Goal: Task Accomplishment & Management: Complete application form

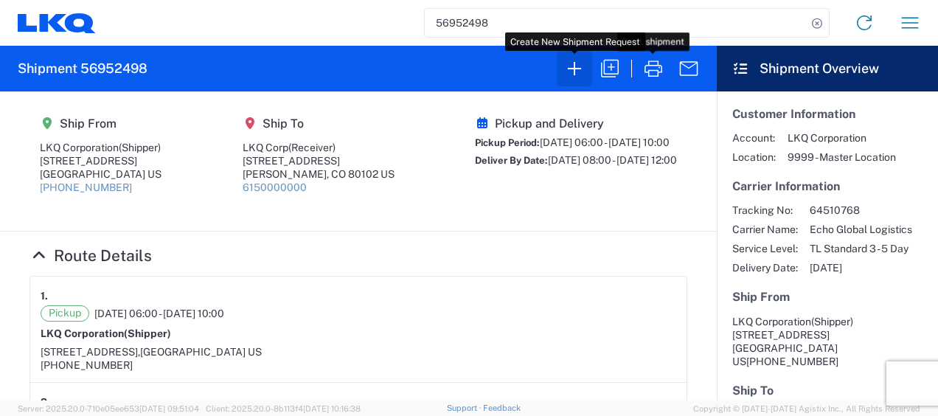
click at [577, 71] on icon "button" at bounding box center [574, 69] width 24 height 24
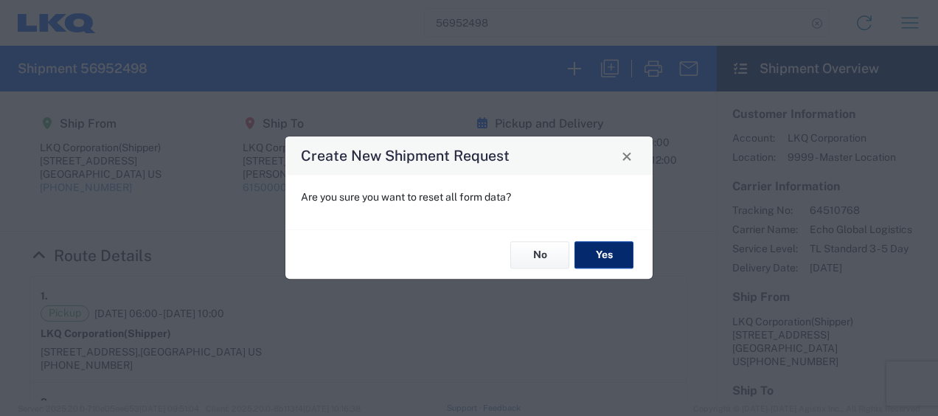
click at [621, 256] on button "Yes" at bounding box center [603, 254] width 59 height 27
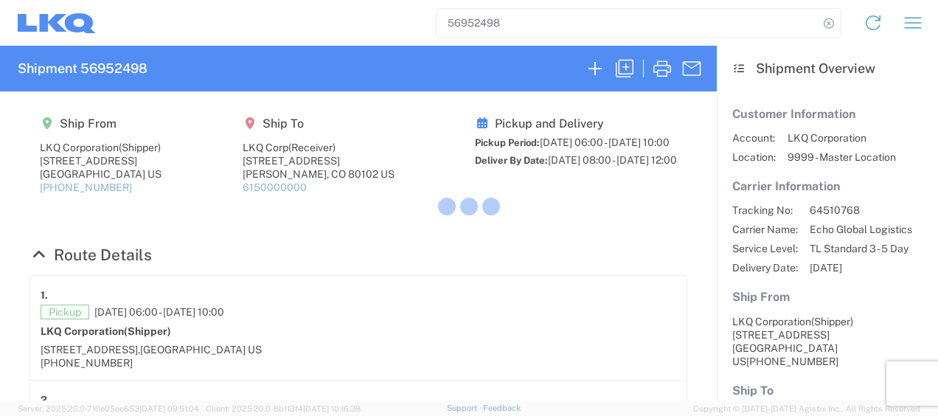
select select "FULL"
select select "US"
select select "LBS"
select select "IN"
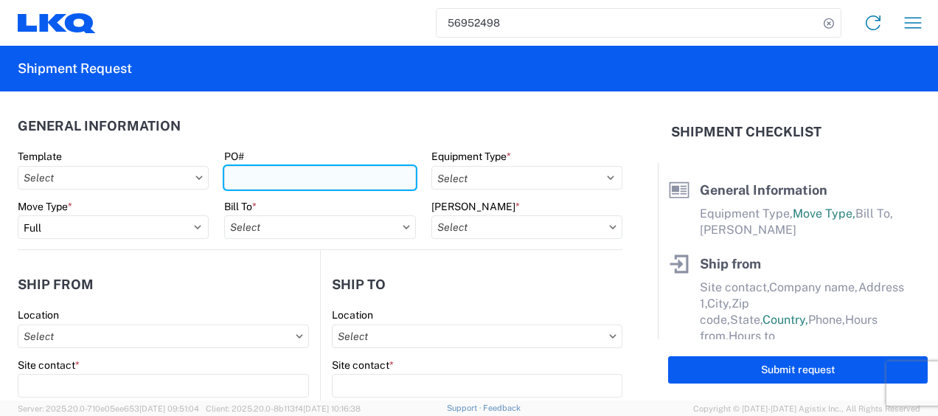
click at [291, 187] on input "PO#" at bounding box center [319, 178] width 191 height 24
type input "c"
type input "C7479C-4L6"
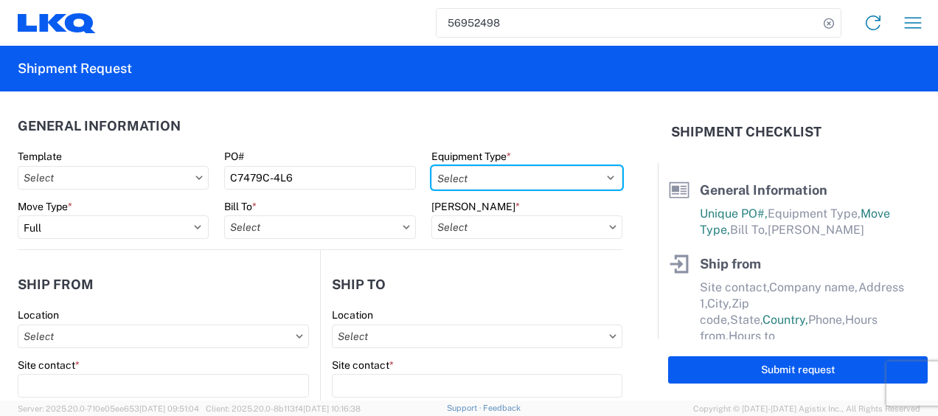
select select "STDV"
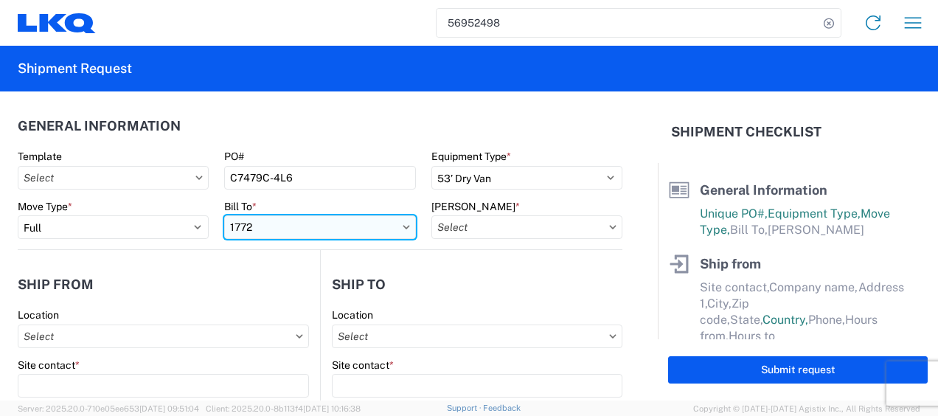
type input "1772"
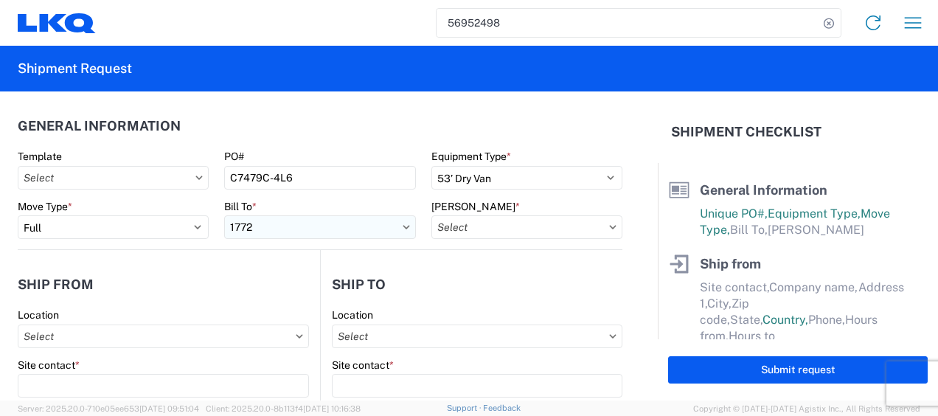
click at [308, 229] on input "1772" at bounding box center [319, 227] width 191 height 24
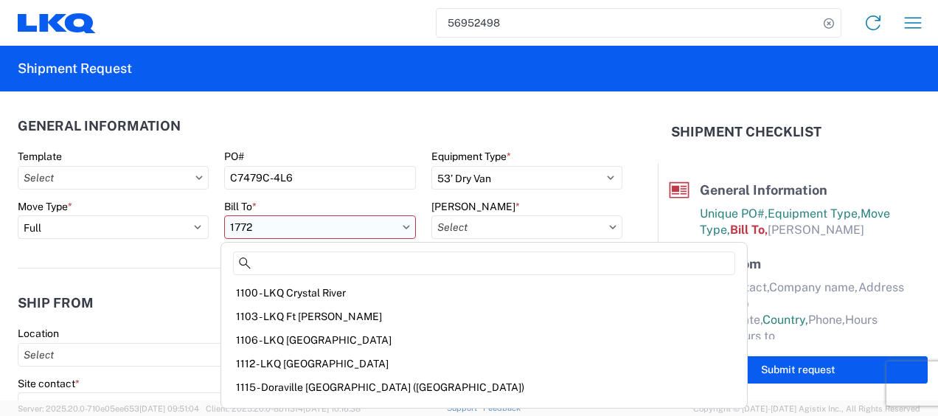
click at [305, 234] on input "1772" at bounding box center [319, 227] width 191 height 24
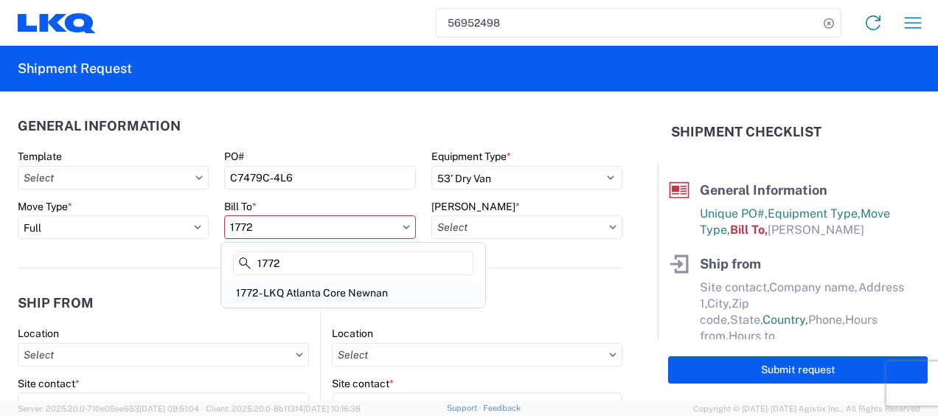
type input "1772"
click at [359, 291] on div "1772 - LKQ Atlanta Core Newnan" at bounding box center [353, 293] width 258 height 24
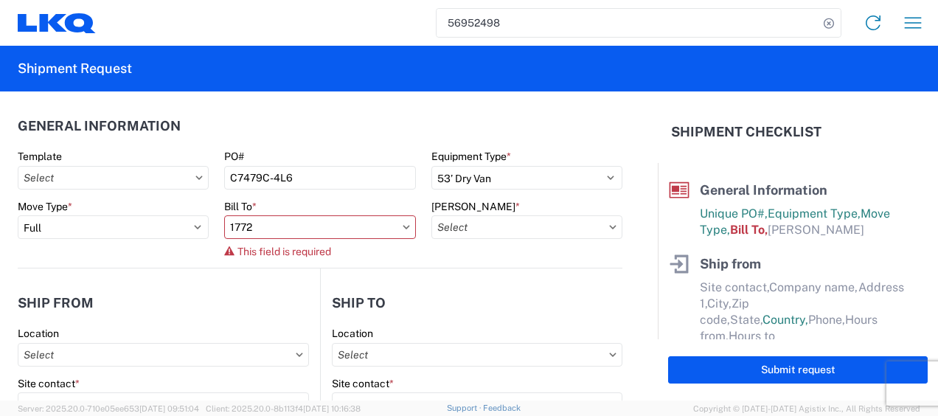
type input "1772 - LKQ Atlanta Core Newnan"
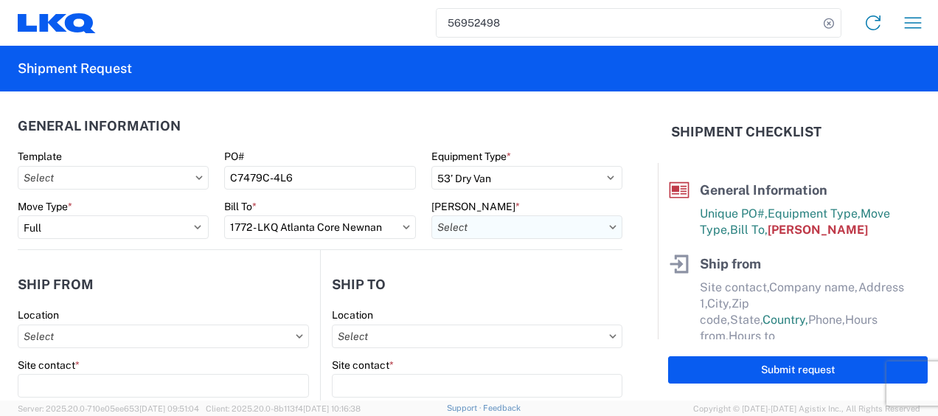
click at [582, 231] on input "text" at bounding box center [526, 227] width 191 height 24
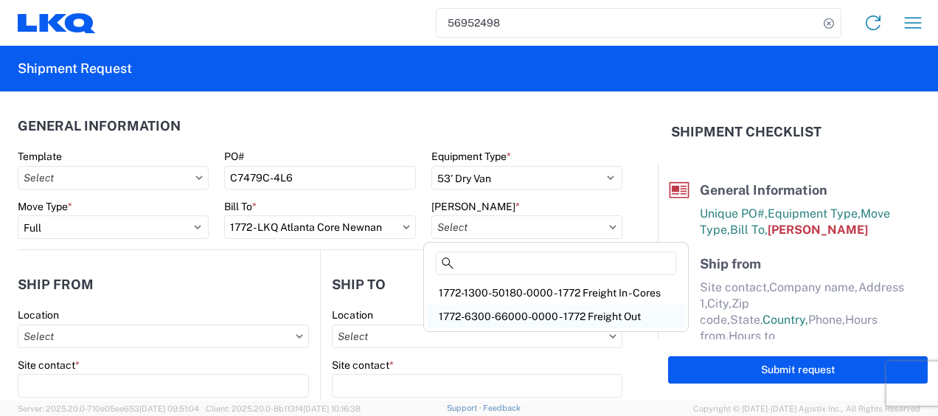
click at [559, 321] on div "1772-6300-66000-0000 - 1772 Freight Out" at bounding box center [556, 316] width 258 height 24
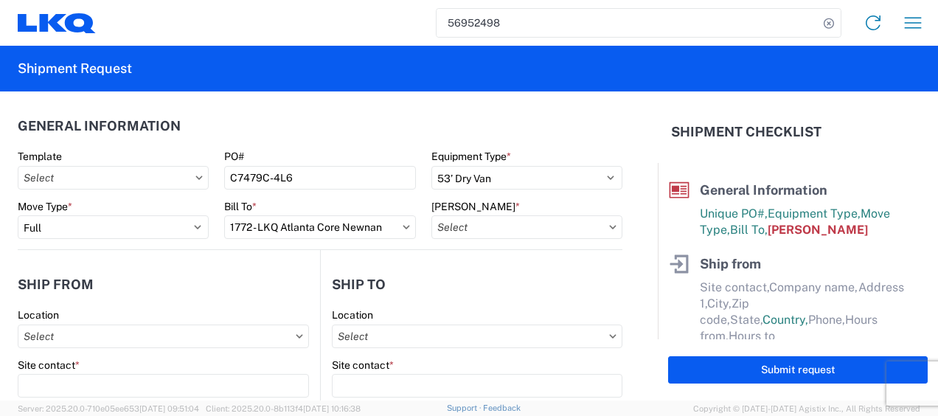
type input "1772-6300-66000-0000 - 1772 Freight Out"
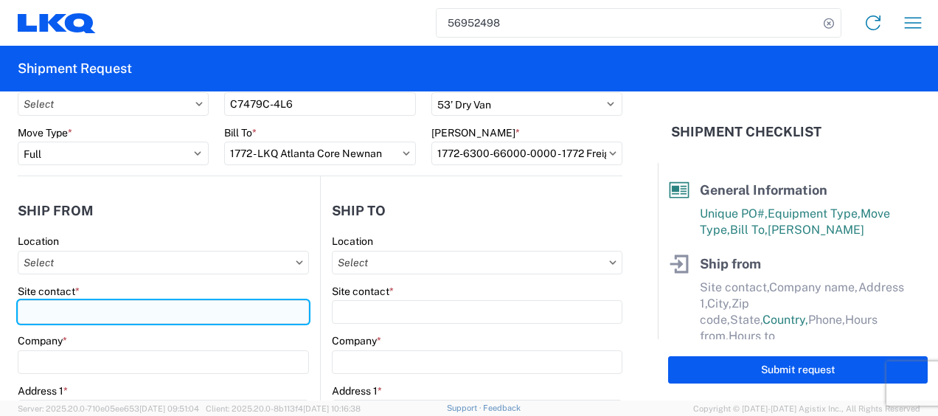
click at [165, 319] on input "Site contact *" at bounding box center [163, 312] width 291 height 24
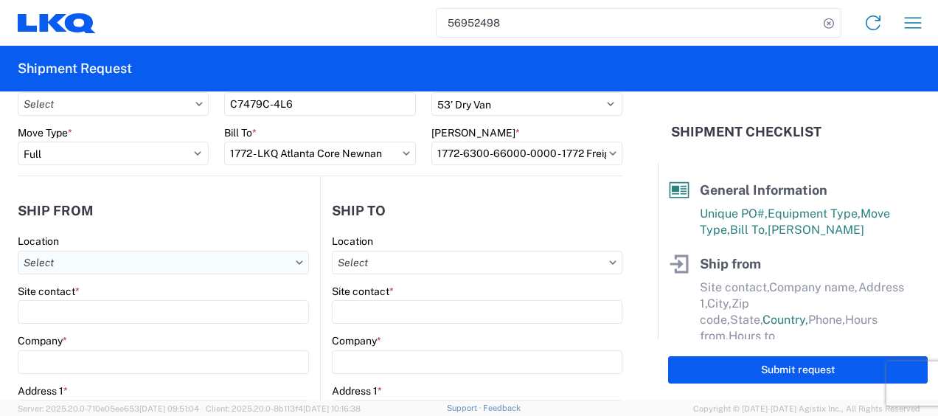
click at [124, 271] on input "text" at bounding box center [163, 263] width 291 height 24
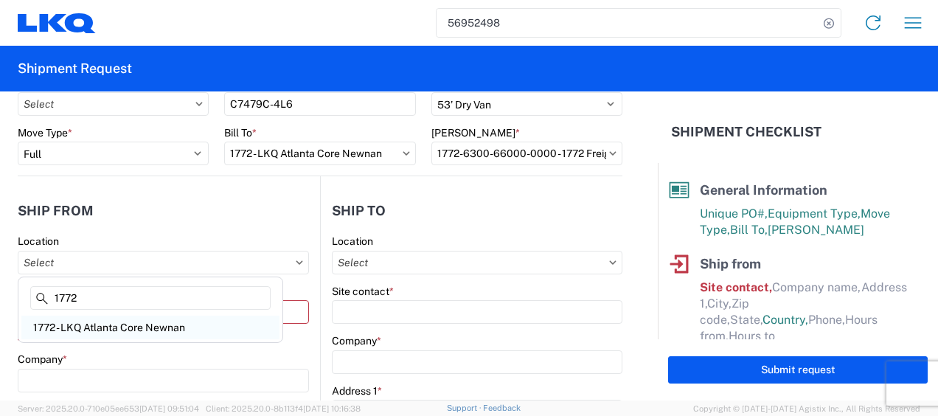
type input "1772"
click at [130, 332] on div "1772 - LKQ Atlanta Core Newnan" at bounding box center [150, 327] width 258 height 24
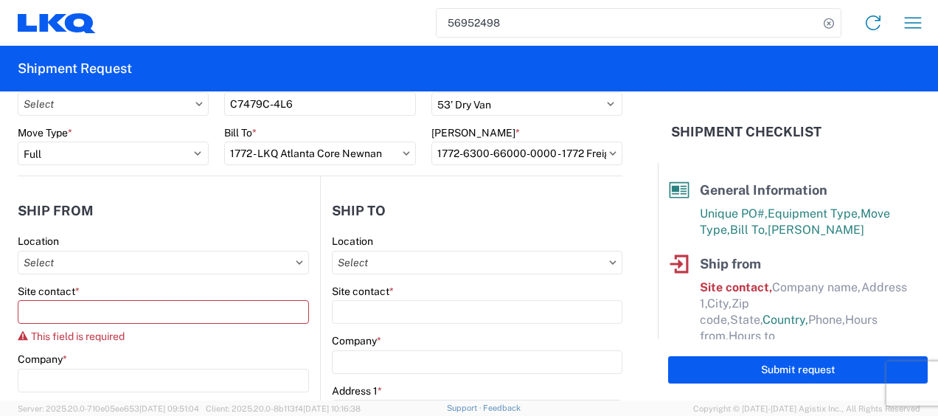
type input "1772 - LKQ Atlanta Core Newnan"
type input "LKQ Corporation"
type input "[STREET_ADDRESS]"
type input "Newnan"
type input "30265"
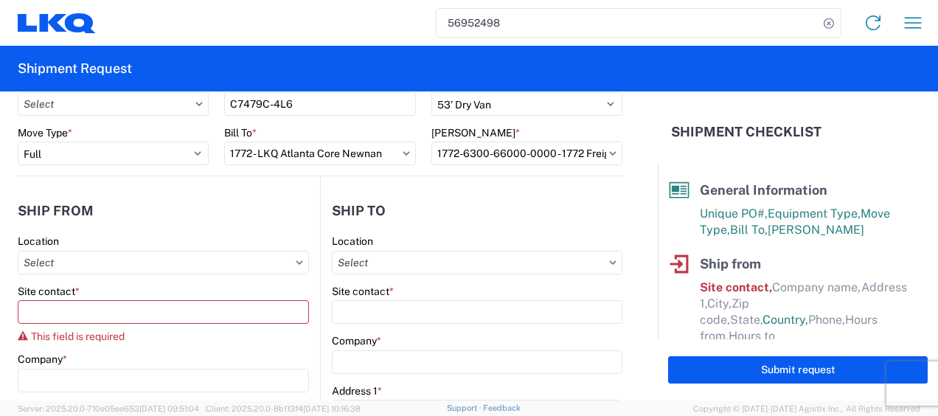
select select "GA"
type input "[PHONE_NUMBER]"
type input "06:00"
type input "14:30"
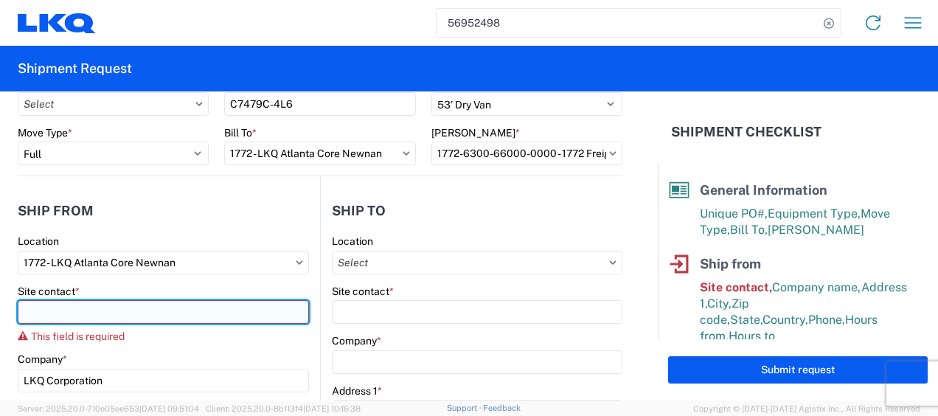
click at [120, 313] on input "Site contact *" at bounding box center [163, 312] width 291 height 24
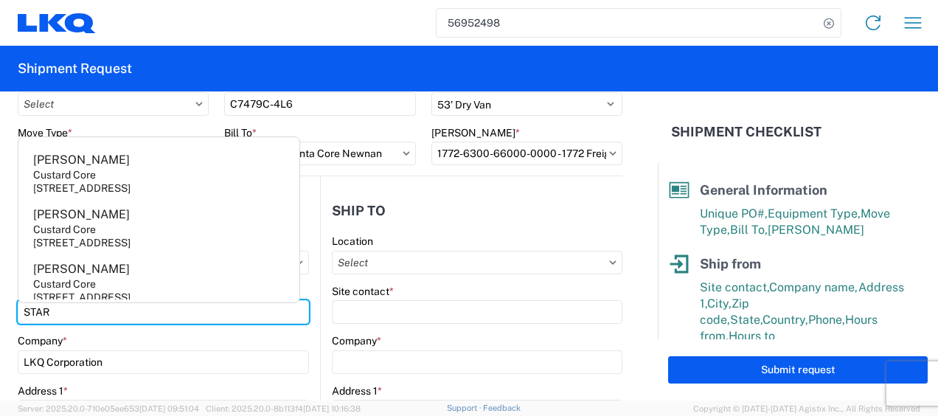
type input "STAR"
click at [557, 213] on header "Ship to" at bounding box center [471, 210] width 301 height 33
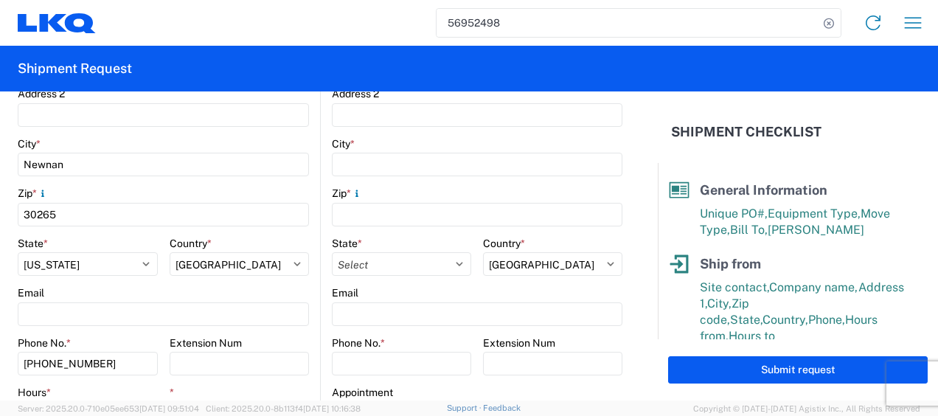
scroll to position [442, 0]
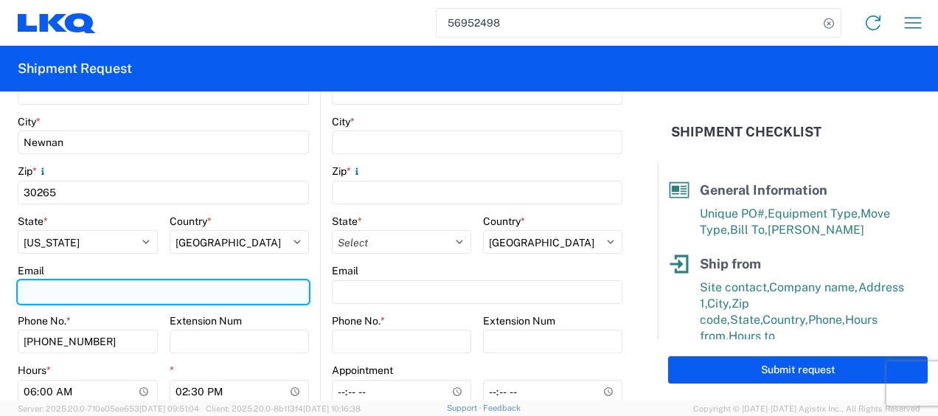
click at [153, 285] on input "Email" at bounding box center [163, 292] width 291 height 24
click at [173, 285] on input "[EMAIL_ADDRESS][DOMAIN_NAME]" at bounding box center [163, 292] width 291 height 24
type input "a"
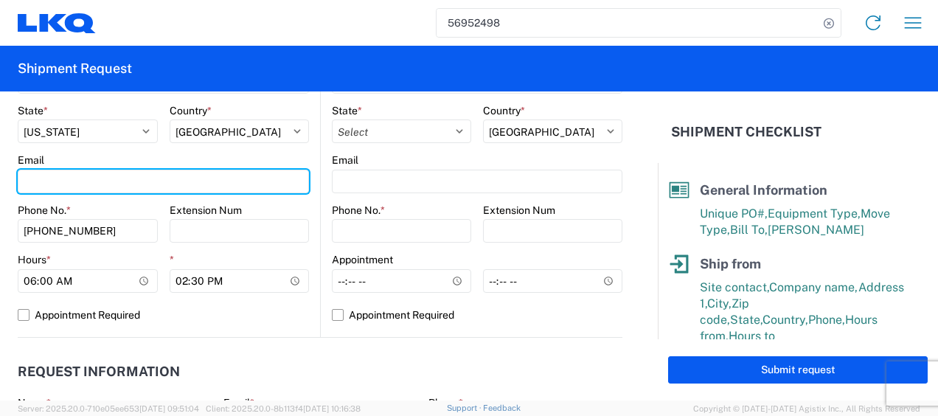
scroll to position [663, 0]
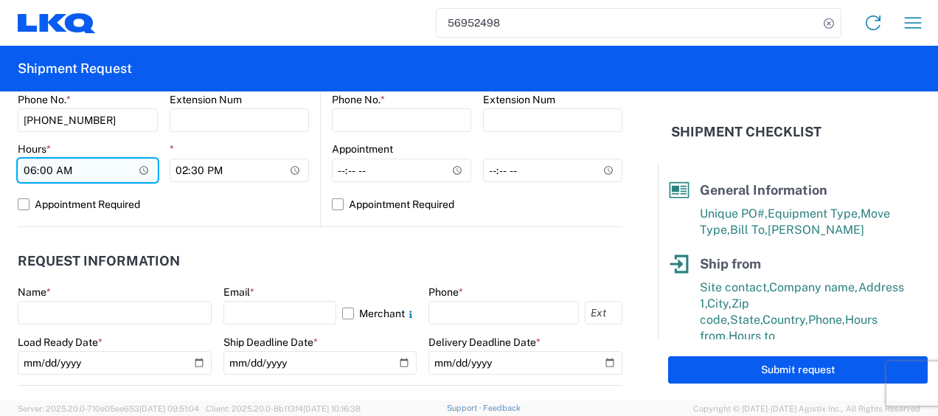
click at [32, 167] on input "06:00" at bounding box center [88, 170] width 140 height 24
type input "07:00"
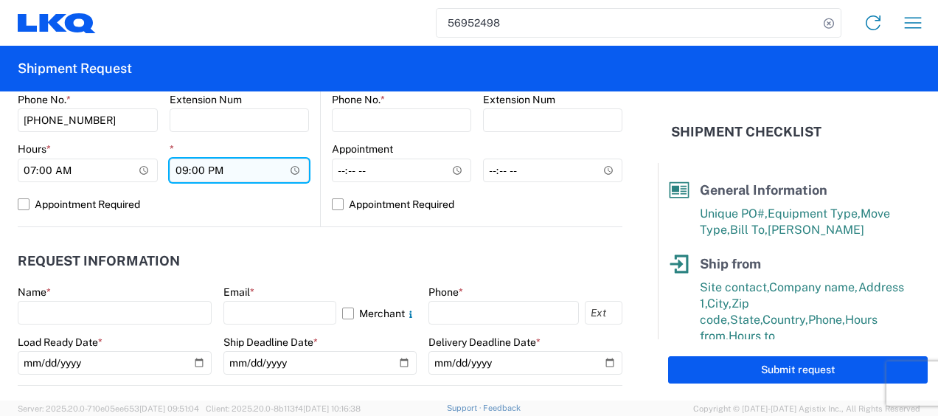
click at [206, 172] on input "21:00" at bounding box center [240, 170] width 140 height 24
type input "09:00"
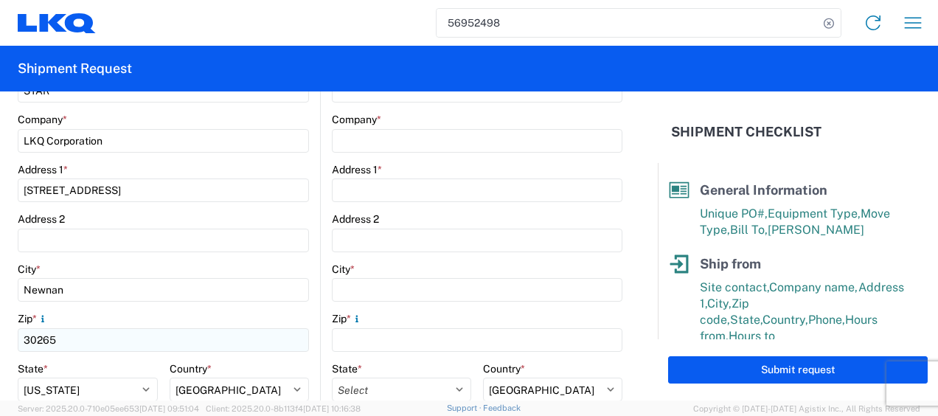
scroll to position [221, 0]
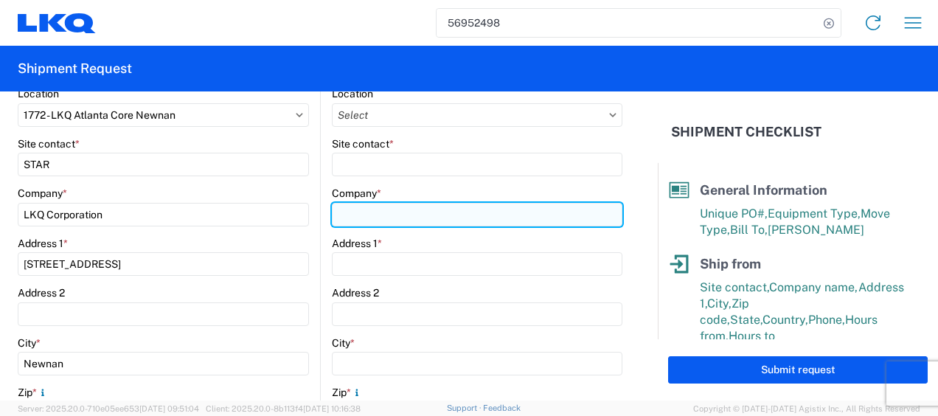
click at [374, 217] on input "Company *" at bounding box center [477, 215] width 290 height 24
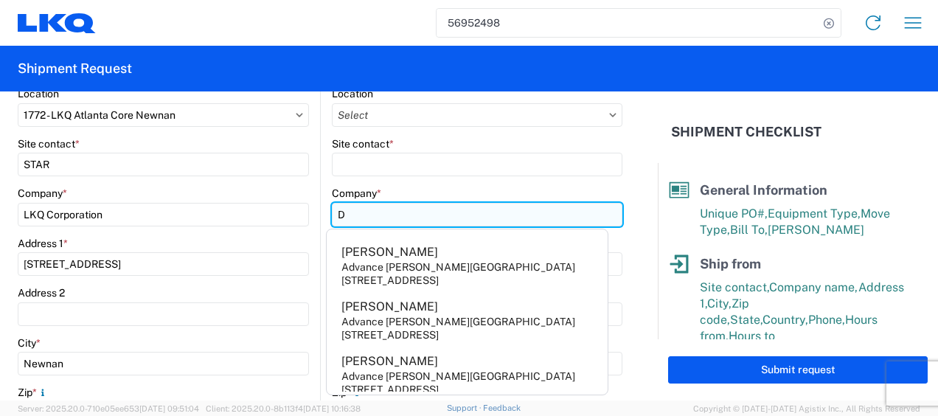
type input "Dynamic Manufacturing"
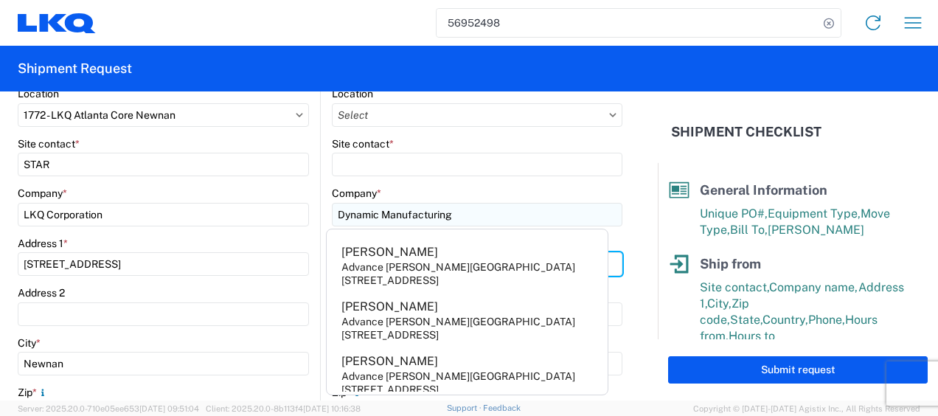
type input "[STREET_ADDRESS]"
type input "[GEOGRAPHIC_DATA]"
type input "60160"
select select "IL"
type input "[EMAIL_ADDRESS][DOMAIN_NAME]"
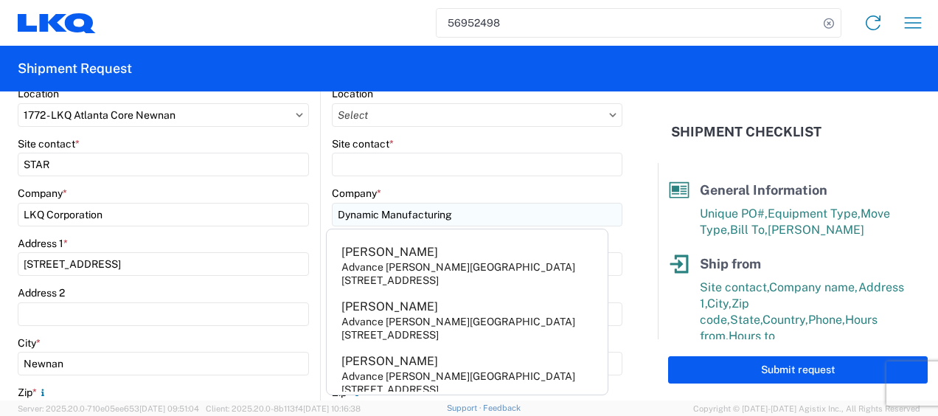
type input "6786759291"
type input "[PERSON_NAME]"
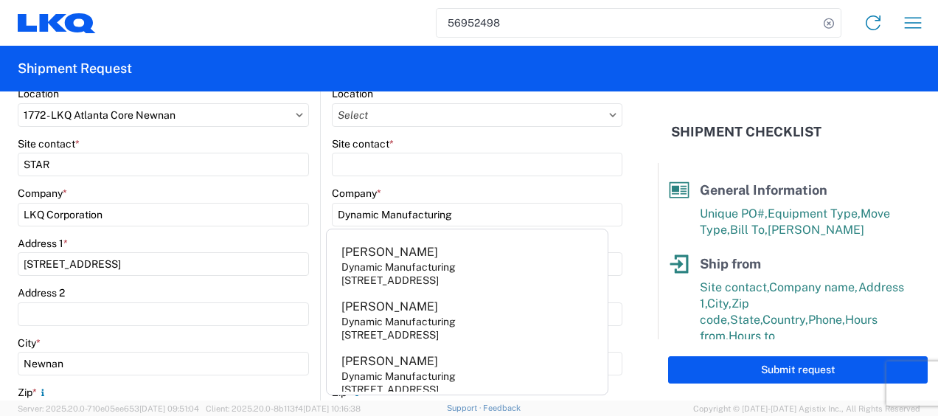
click at [484, 178] on agx-form-control-wrapper-v2 "Site contact *" at bounding box center [477, 162] width 290 height 50
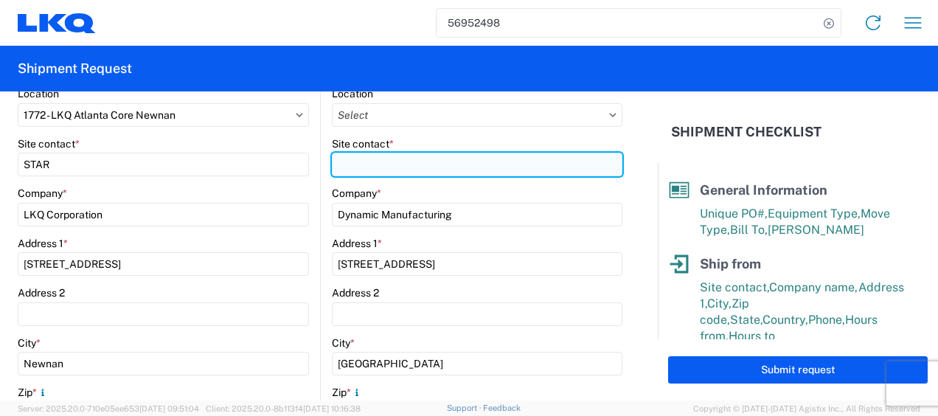
click at [475, 158] on input "Site contact *" at bounding box center [477, 165] width 290 height 24
type input "DYNAMIC"
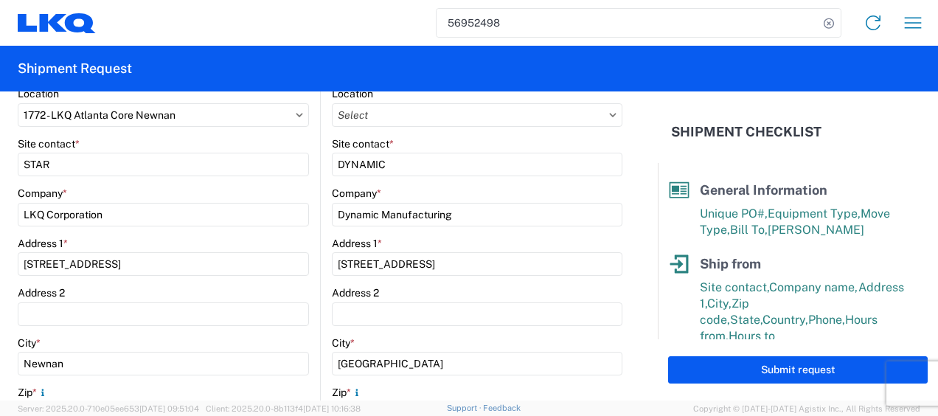
click at [627, 140] on form "General Information Template PO# C7479C-4L6 Equipment Type * Select 53’ Dry Van…" at bounding box center [329, 245] width 658 height 309
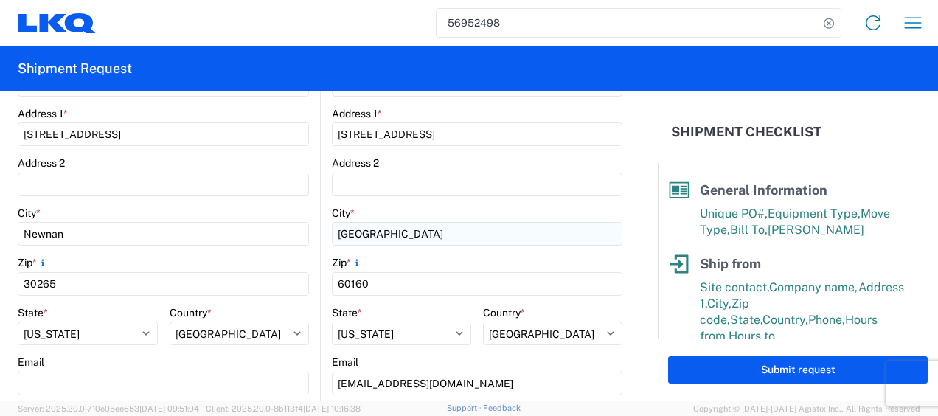
scroll to position [516, 0]
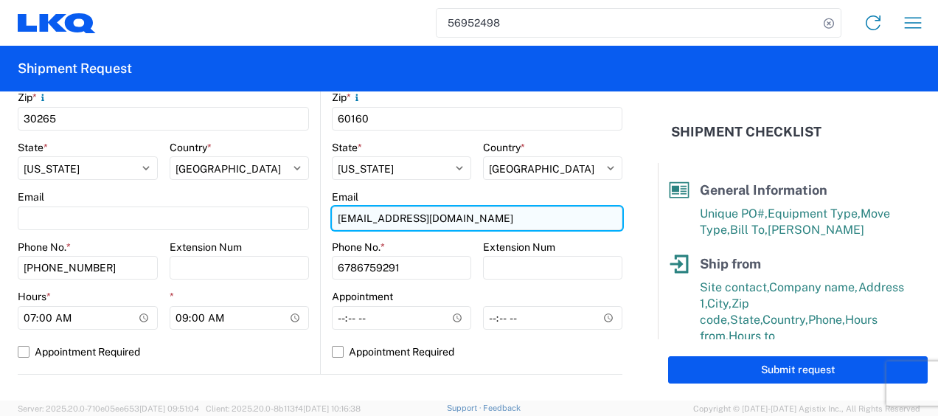
click at [454, 220] on input "[EMAIL_ADDRESS][DOMAIN_NAME]" at bounding box center [477, 218] width 290 height 24
type input "a"
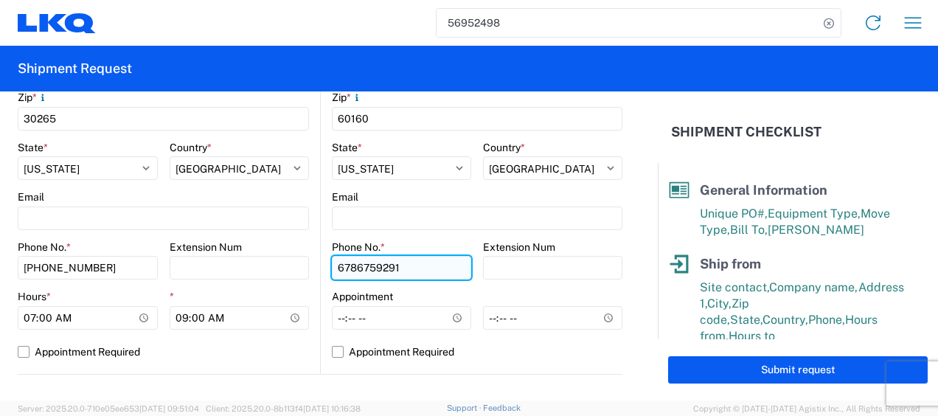
click at [443, 259] on input "6786759291" at bounding box center [401, 268] width 139 height 24
type input "6788549960"
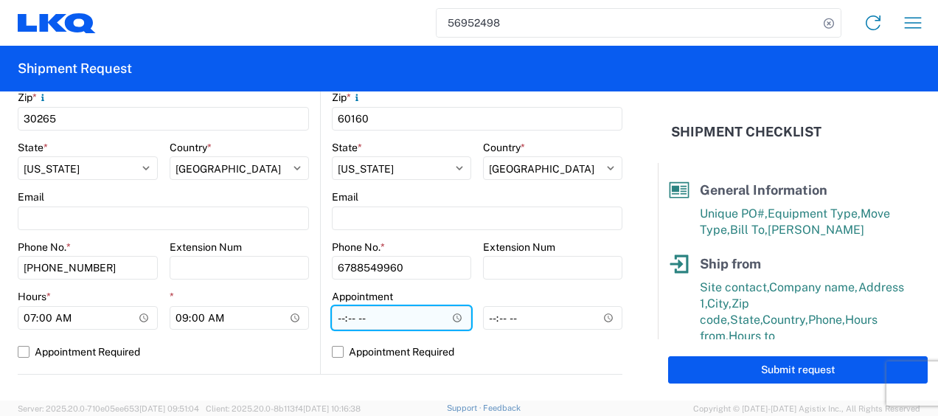
click at [332, 313] on input "Hours *" at bounding box center [401, 318] width 139 height 24
type input "07:00"
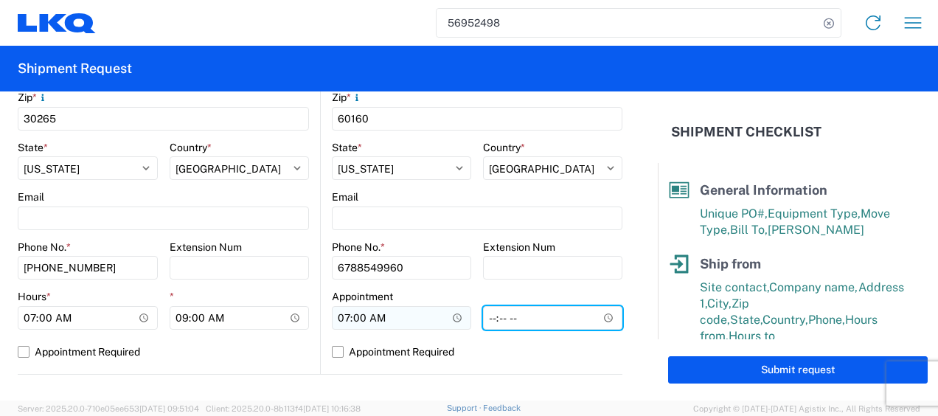
type input "14:00"
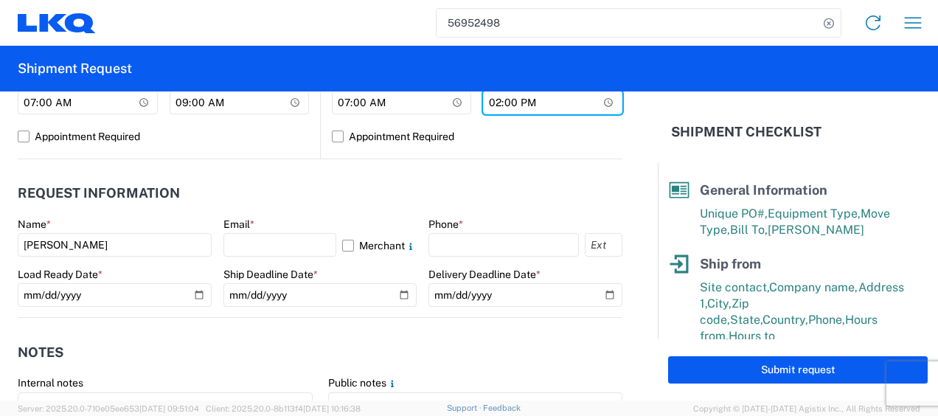
scroll to position [737, 0]
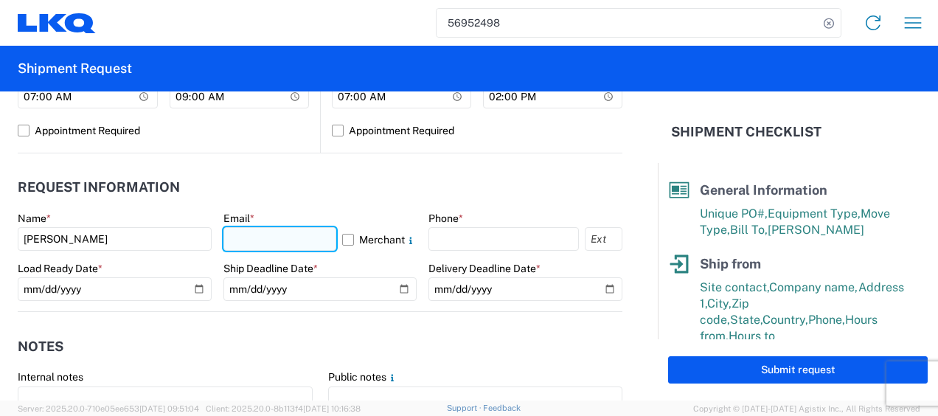
click at [236, 248] on input "text" at bounding box center [280, 239] width 114 height 24
type input "[EMAIL_ADDRESS][DOMAIN_NAME]"
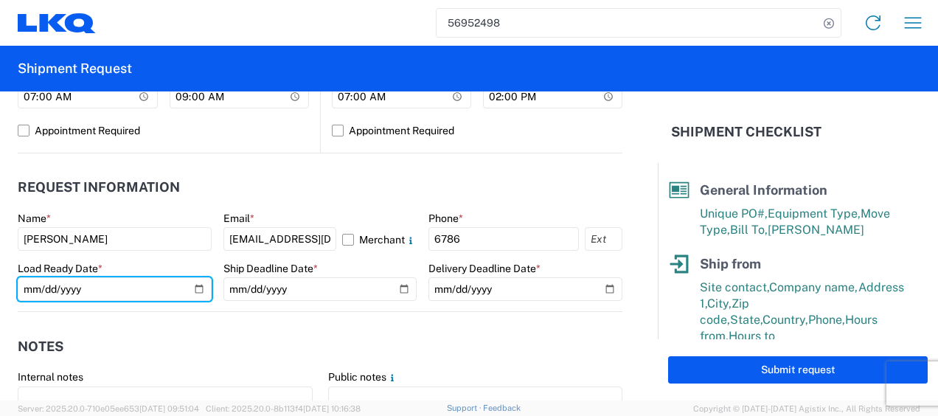
click at [38, 292] on div "Load Ready Date *" at bounding box center [115, 282] width 194 height 40
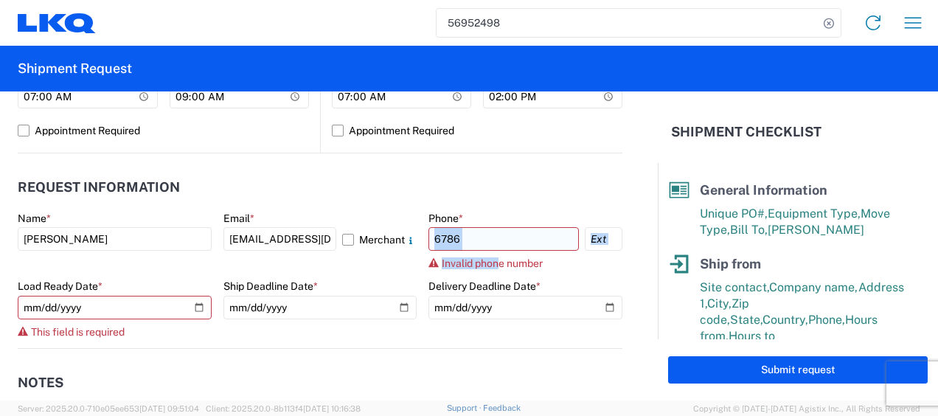
click at [492, 246] on div "Phone * 6786 Invalid phone number" at bounding box center [525, 241] width 194 height 58
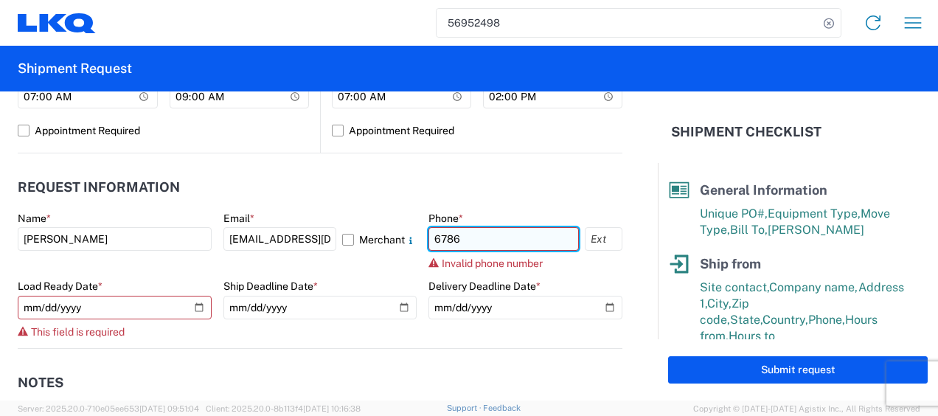
click at [491, 245] on input "6786" at bounding box center [503, 239] width 150 height 24
type input "6786759291"
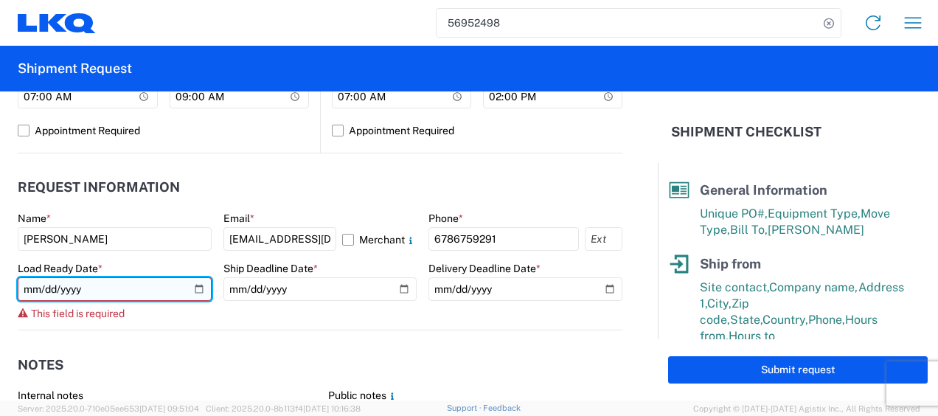
click at [35, 287] on input "date" at bounding box center [115, 289] width 194 height 24
type input "[DATE]"
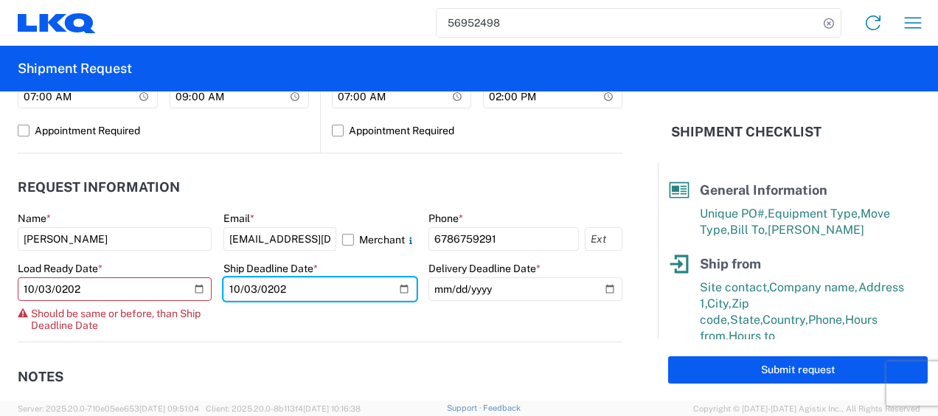
type input "[DATE]"
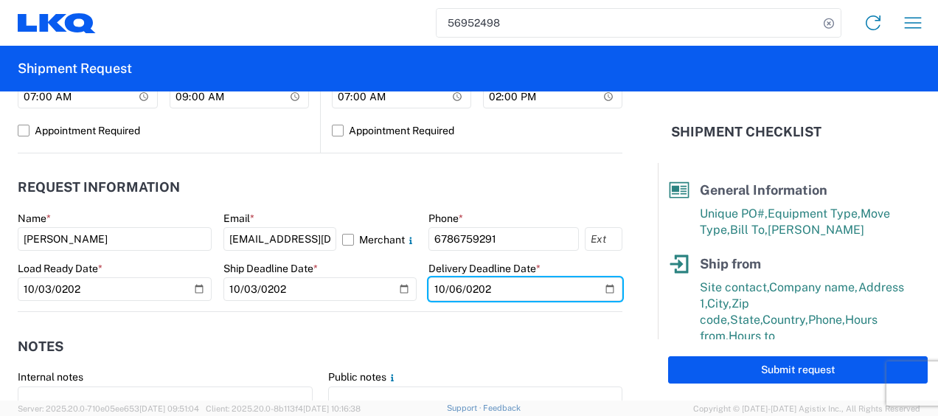
type input "[DATE]"
click at [551, 170] on agx-request-info "Request Information Name * [PERSON_NAME] Email * [EMAIL_ADDRESS][DOMAIN_NAME] M…" at bounding box center [320, 232] width 604 height 158
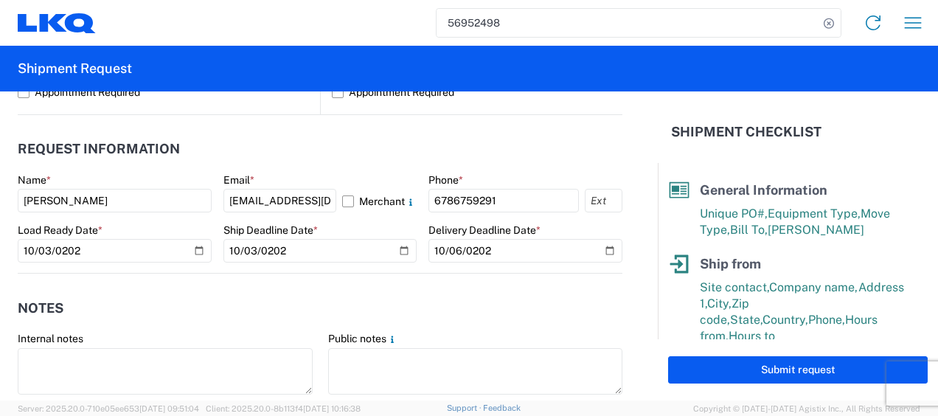
scroll to position [885, 0]
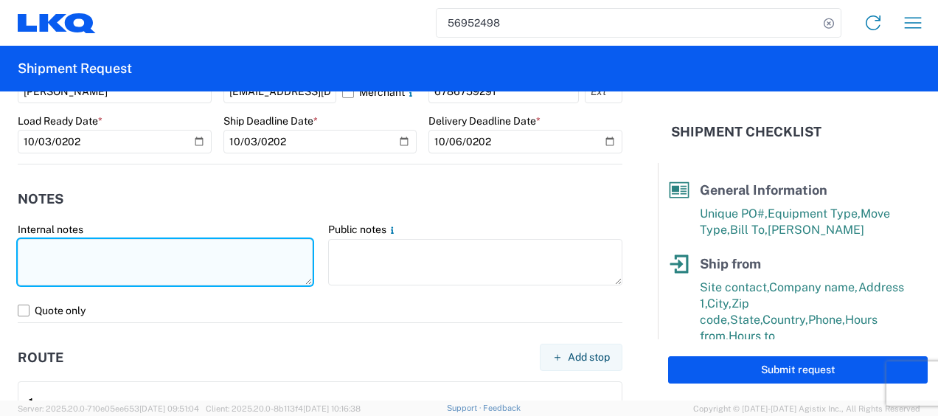
click at [193, 268] on textarea at bounding box center [165, 262] width 295 height 46
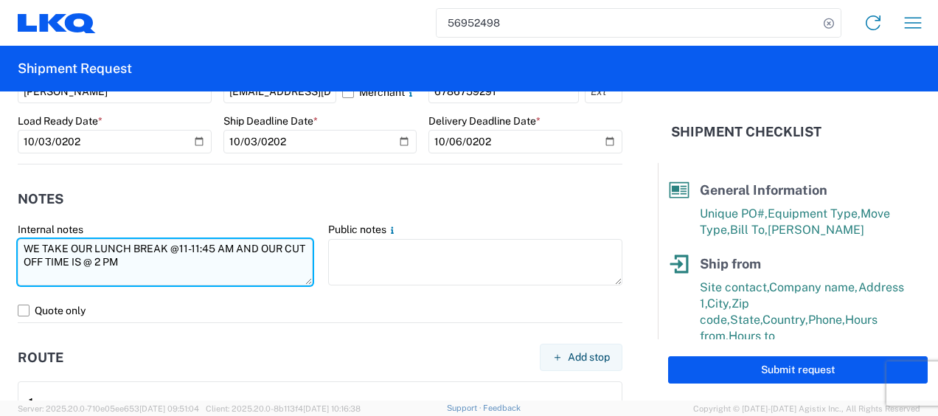
type textarea "WE TAKE OUR LUNCH BREAK @11-11:45 AM AND OUR CUT OFF TIME IS @ 2 PM"
click at [191, 268] on textarea "WE TAKE OUR LUNCH BREAK @11-11:45 AM AND OUR CUT OFF TIME IS @ 2 PM" at bounding box center [165, 262] width 295 height 46
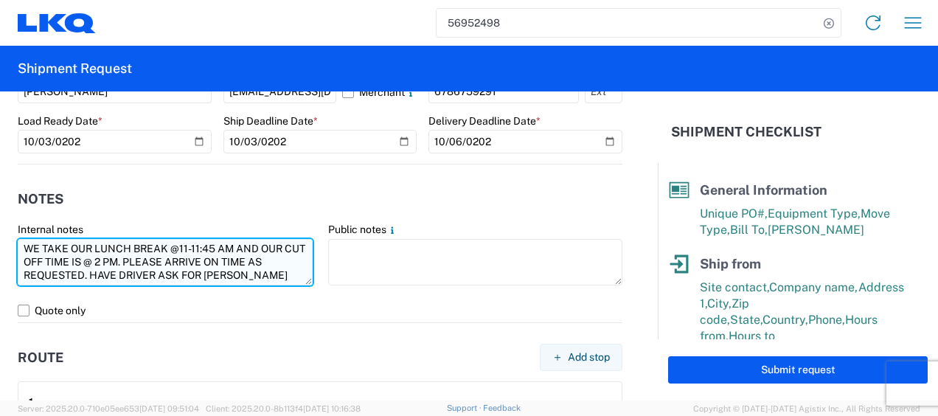
scroll to position [10, 0]
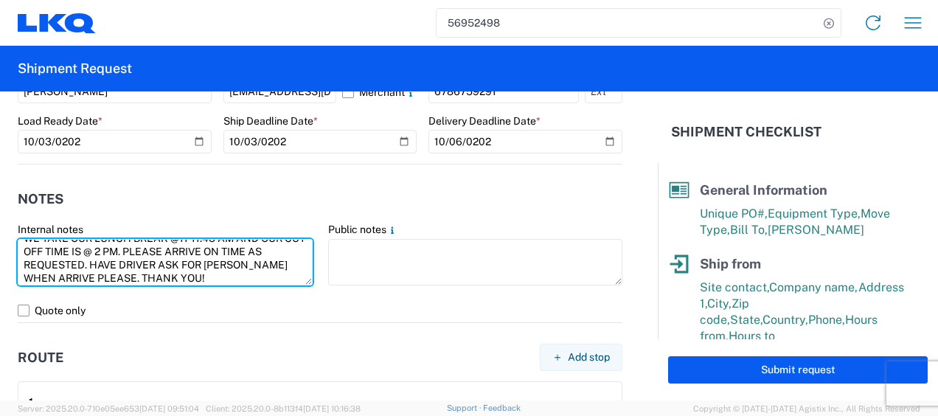
type textarea "WE TAKE OUR LUNCH BREAK @11-11:45 AM AND OUR CUT OFF TIME IS @ 2 PM. PLEASE ARR…"
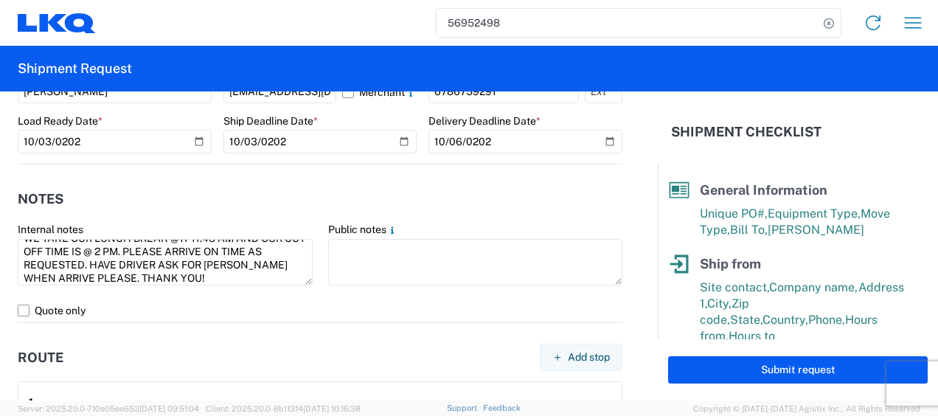
click at [193, 172] on agx-notes "Notes Internal notes WE TAKE OUR LUNCH BREAK @11-11:45 AM AND OUR CUT OFF TIME …" at bounding box center [320, 243] width 604 height 158
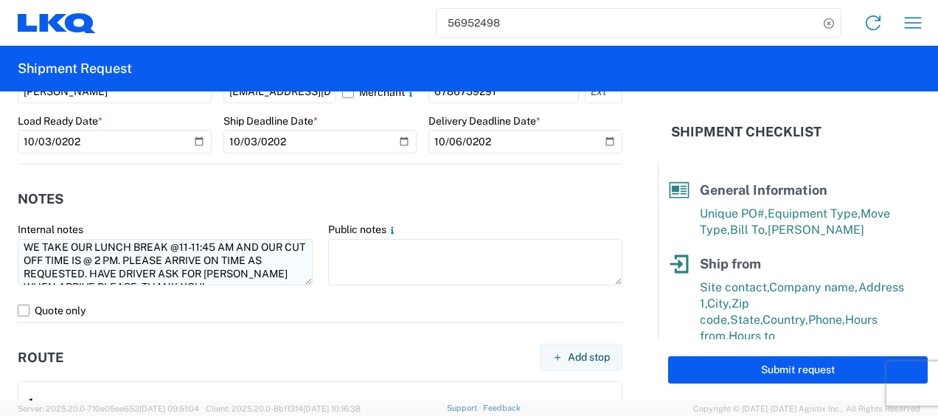
scroll to position [0, 0]
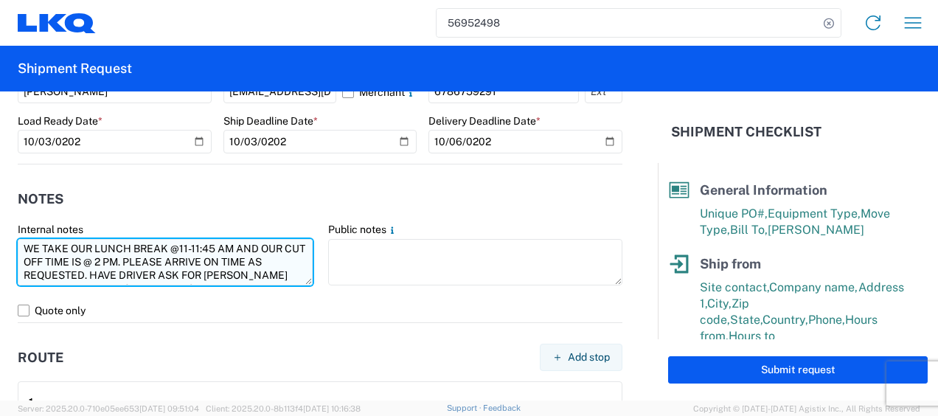
drag, startPoint x: 29, startPoint y: 247, endPoint x: 167, endPoint y: 262, distance: 137.9
click at [167, 262] on textarea "WE TAKE OUR LUNCH BREAK @11-11:45 AM AND OUR CUT OFF TIME IS @ 2 PM. PLEASE ARR…" at bounding box center [165, 262] width 295 height 46
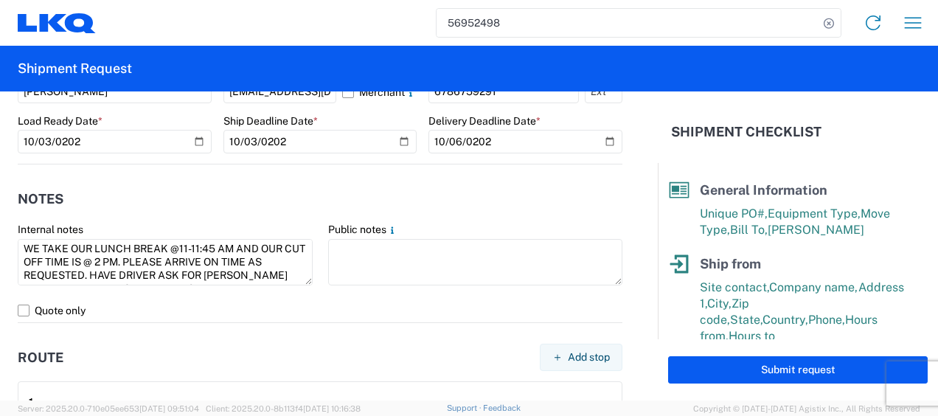
click at [208, 203] on header "Notes" at bounding box center [320, 198] width 604 height 33
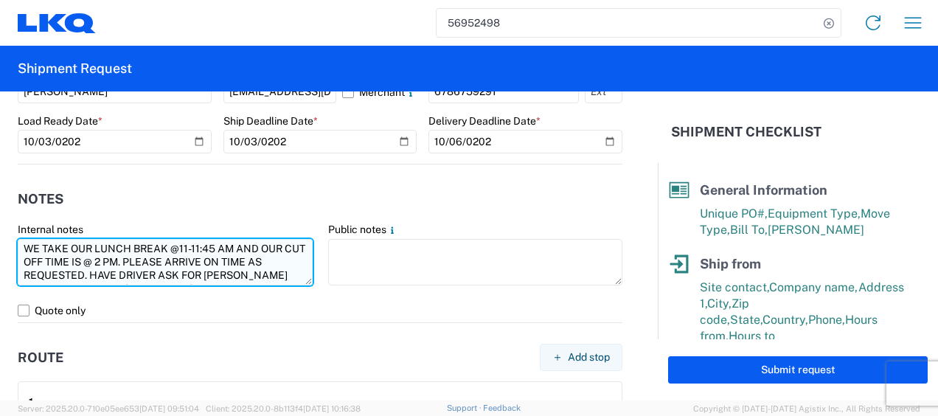
scroll to position [13, 0]
drag, startPoint x: 25, startPoint y: 245, endPoint x: 278, endPoint y: 279, distance: 255.2
click at [278, 279] on textarea "WE TAKE OUR LUNCH BREAK @11-11:45 AM AND OUR CUT OFF TIME IS @ 2 PM. PLEASE ARR…" at bounding box center [165, 262] width 295 height 46
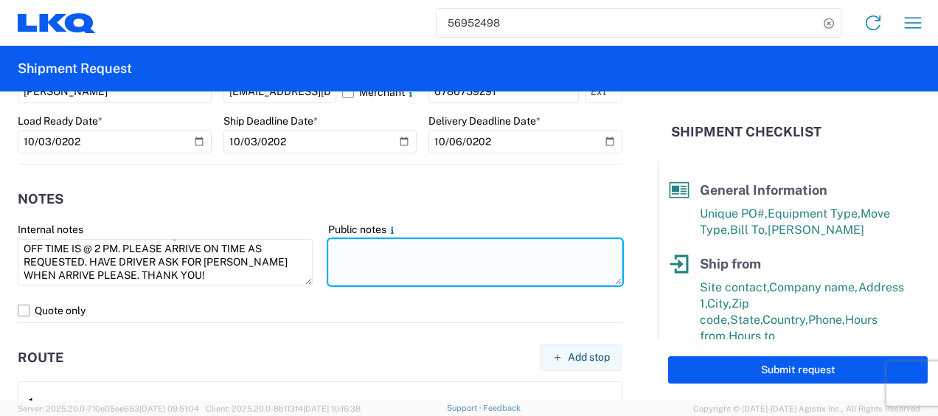
click at [400, 246] on textarea at bounding box center [475, 262] width 295 height 46
paste textarea "WE TAKE OUR LUNCH BREAK @11-11:45 AM AND OUR CUT OFF TIME IS @ 2 PM. PLEASE ARR…"
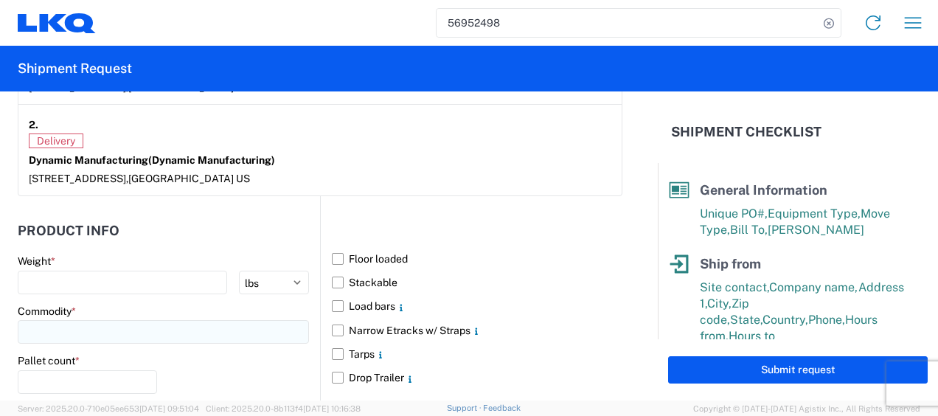
scroll to position [1327, 0]
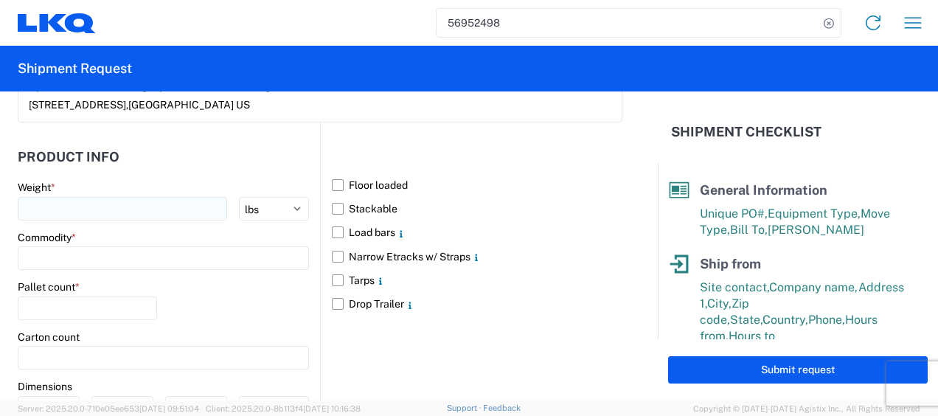
type textarea "WE TAKE OUR LUNCH BREAK @11-11:45 AM AND OUR CUT OFF TIME IS @ 2 PM. PLEASE ARR…"
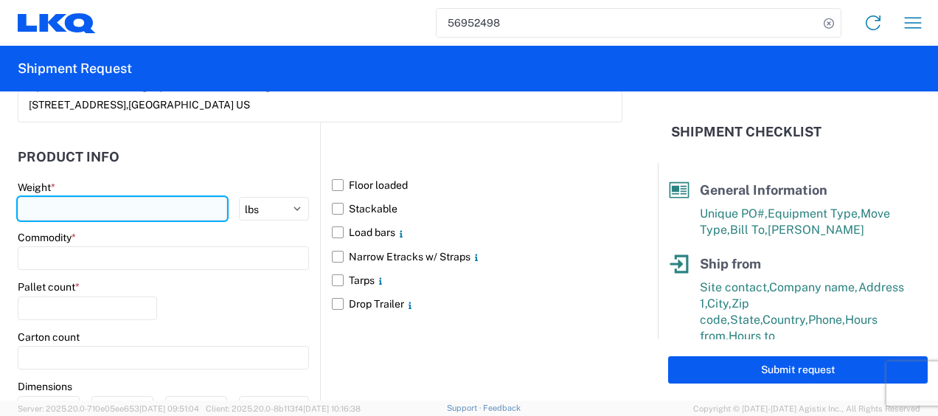
click at [22, 206] on input "number" at bounding box center [122, 209] width 209 height 24
type input "278067"
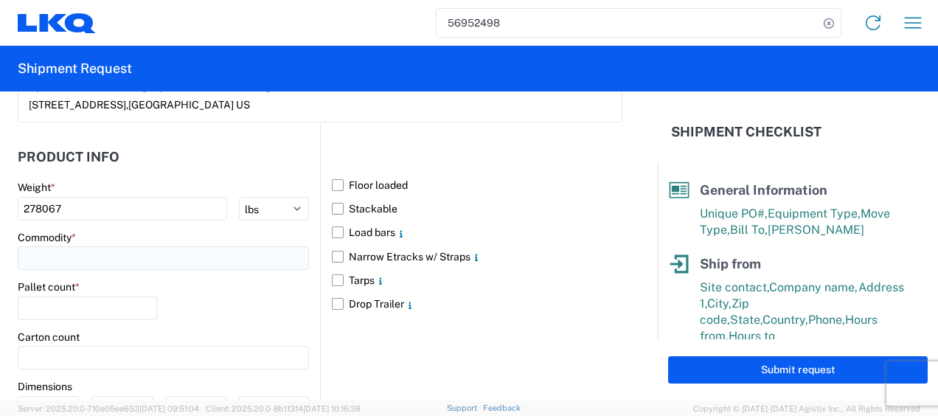
click at [116, 259] on input at bounding box center [163, 258] width 291 height 24
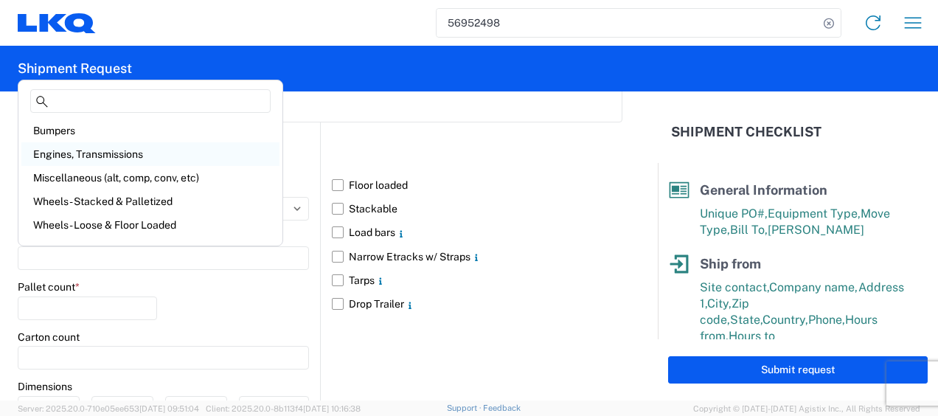
click at [106, 150] on div "Engines, Transmissions" at bounding box center [150, 154] width 258 height 24
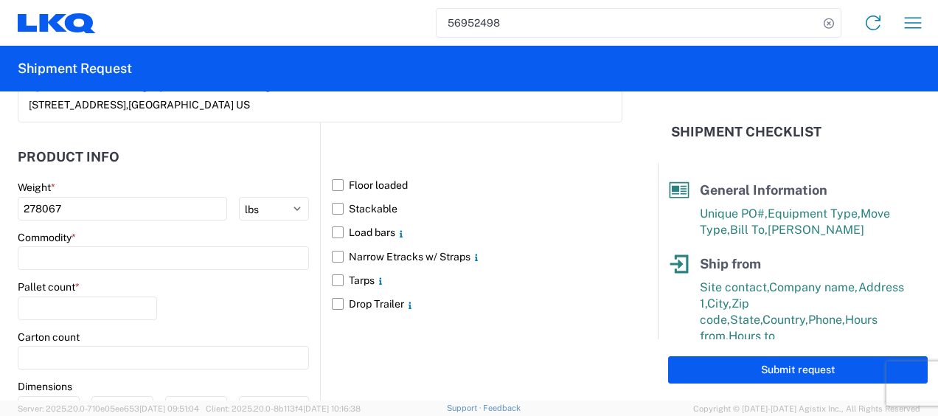
type input "Engines, Transmissions"
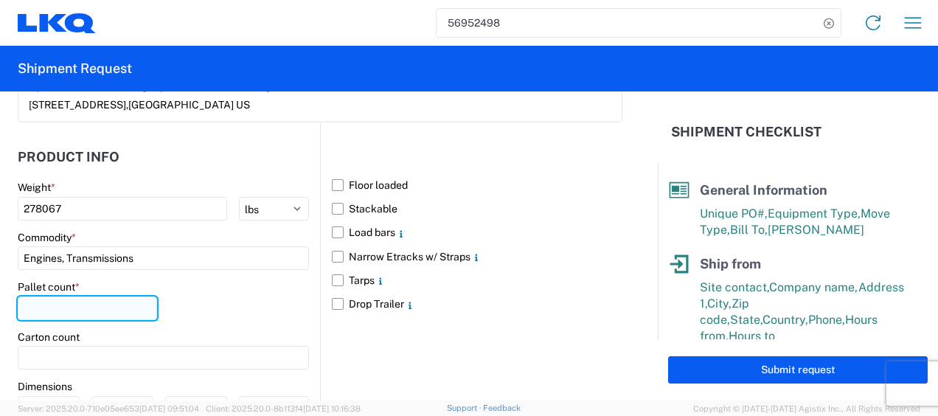
click at [93, 313] on input "number" at bounding box center [87, 308] width 139 height 24
type input "20"
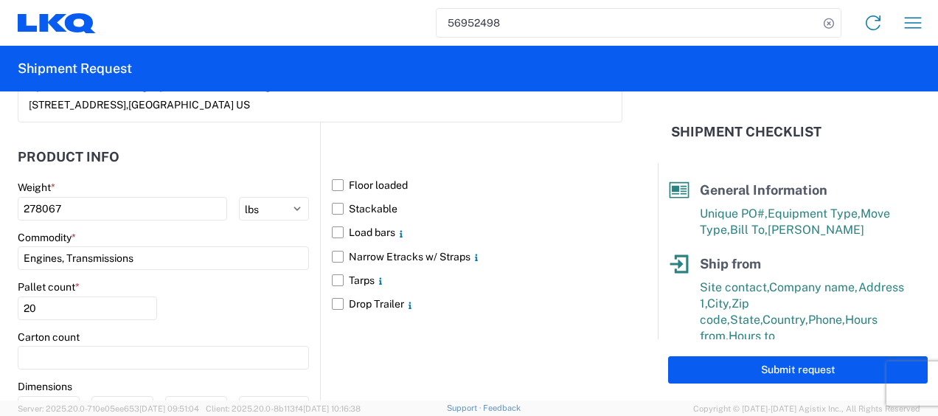
click at [190, 289] on div "Pallet count * 20" at bounding box center [163, 305] width 291 height 50
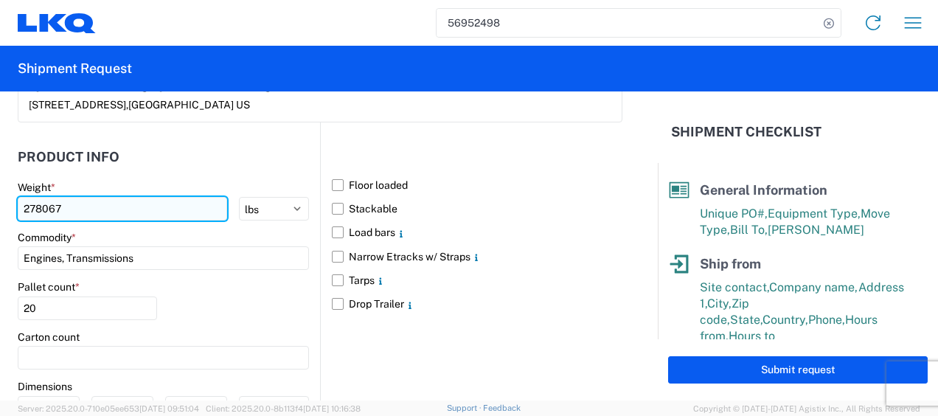
click at [42, 202] on input "278067" at bounding box center [122, 209] width 209 height 24
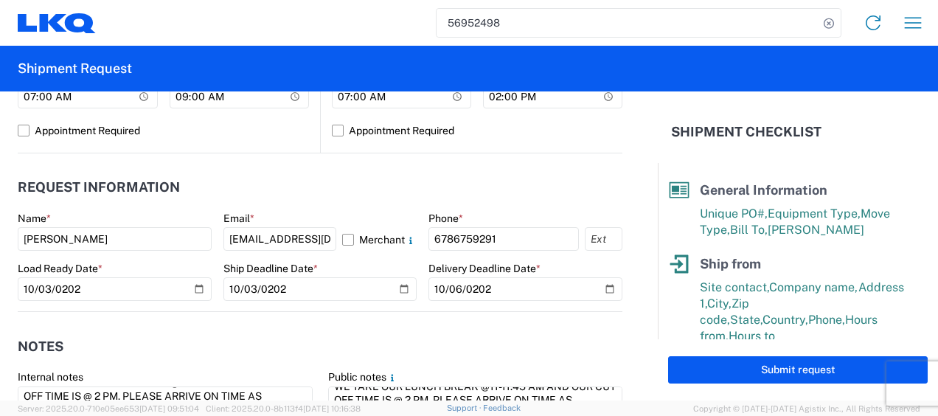
scroll to position [442, 0]
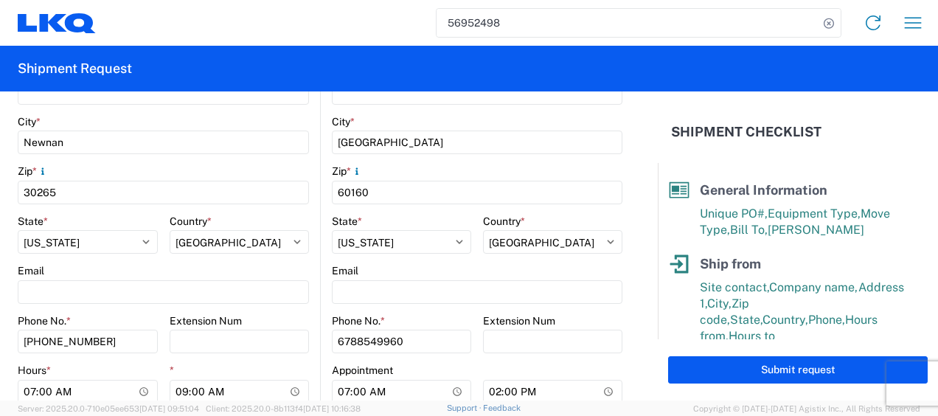
type input "27067"
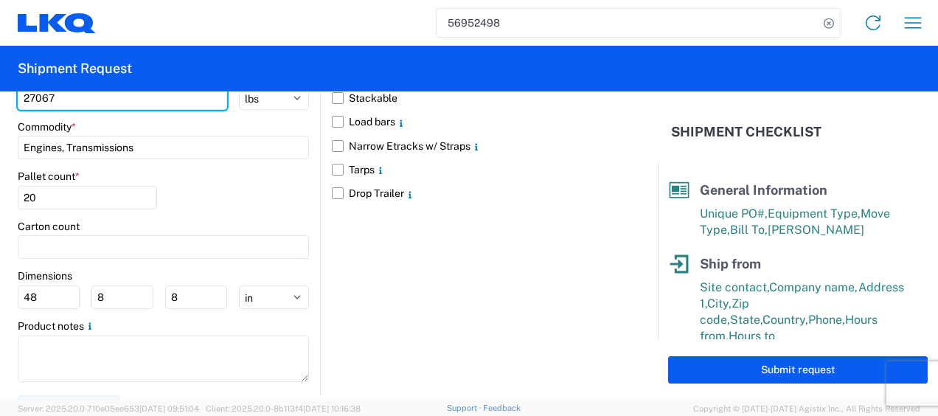
scroll to position [1454, 0]
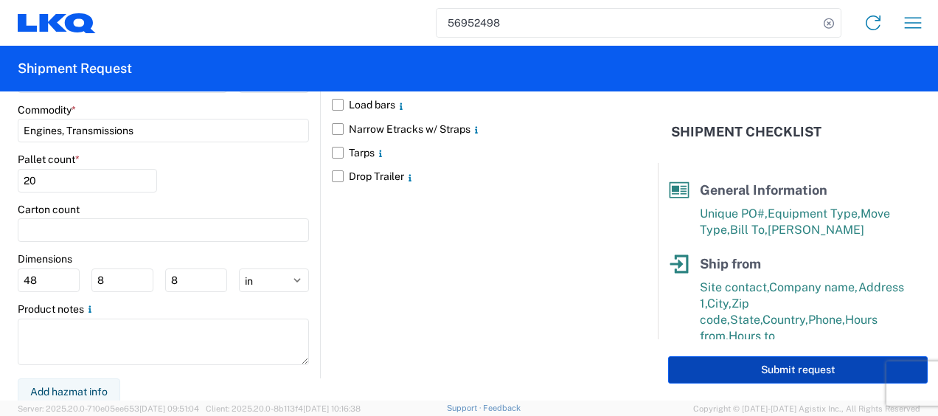
click at [688, 361] on button "Submit request" at bounding box center [797, 369] width 259 height 27
select select "US"
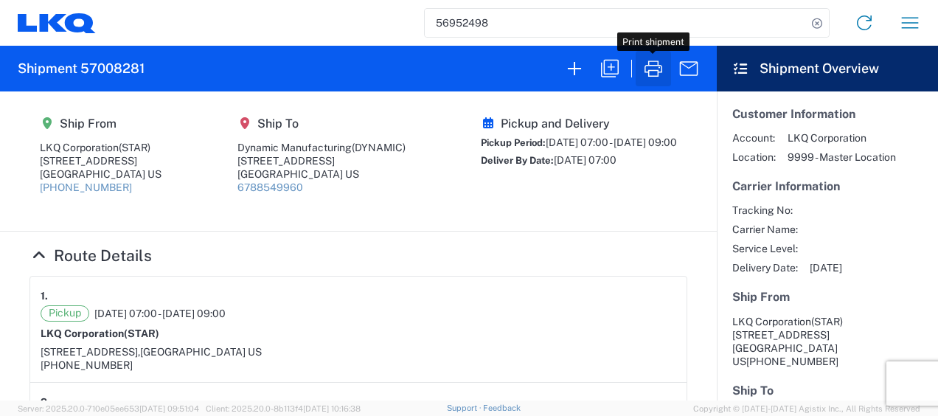
click at [655, 69] on icon "button" at bounding box center [653, 69] width 24 height 24
